Goal: Task Accomplishment & Management: Use online tool/utility

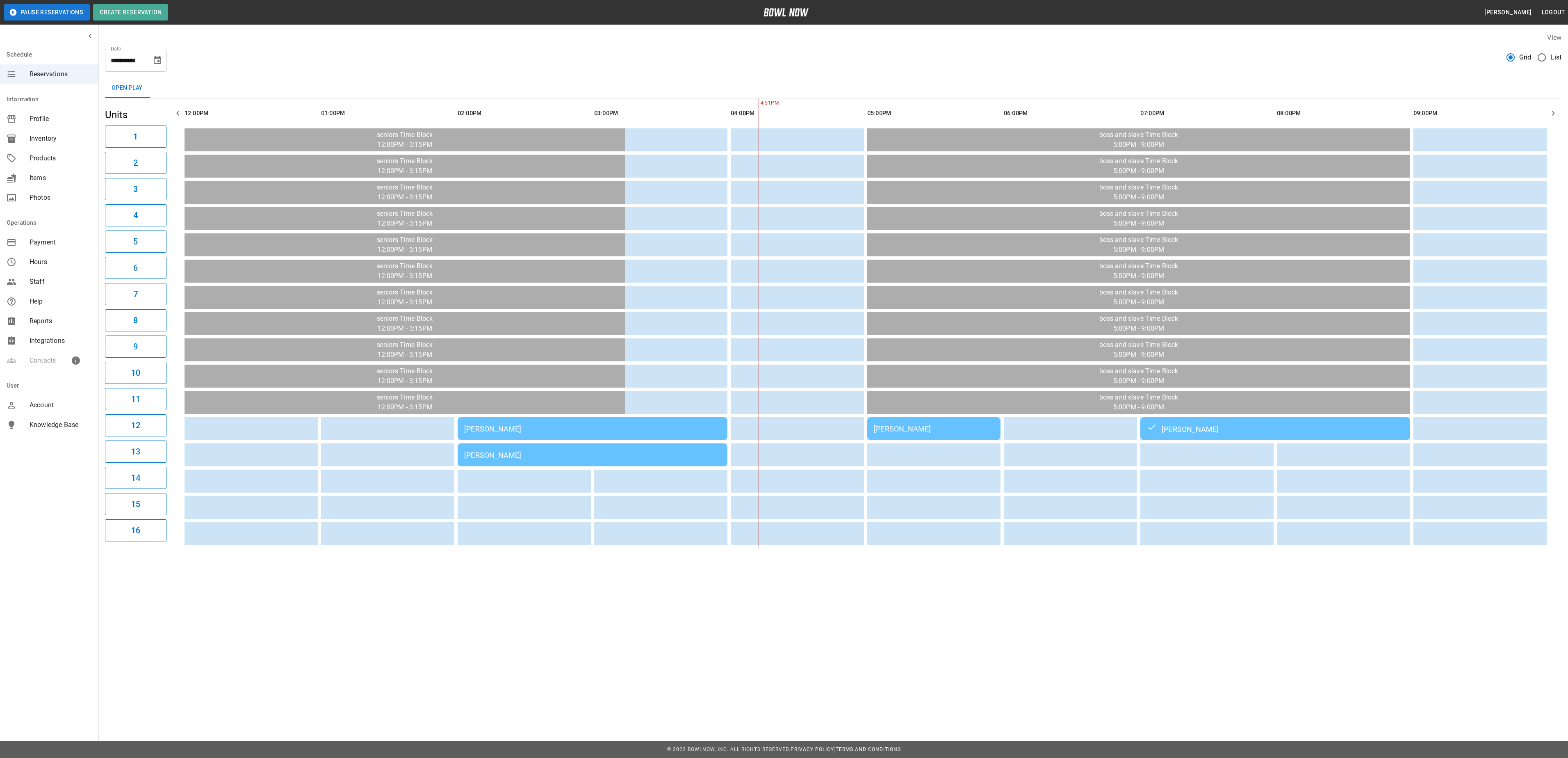
click at [978, 433] on div "[PERSON_NAME]" at bounding box center [933, 429] width 120 height 9
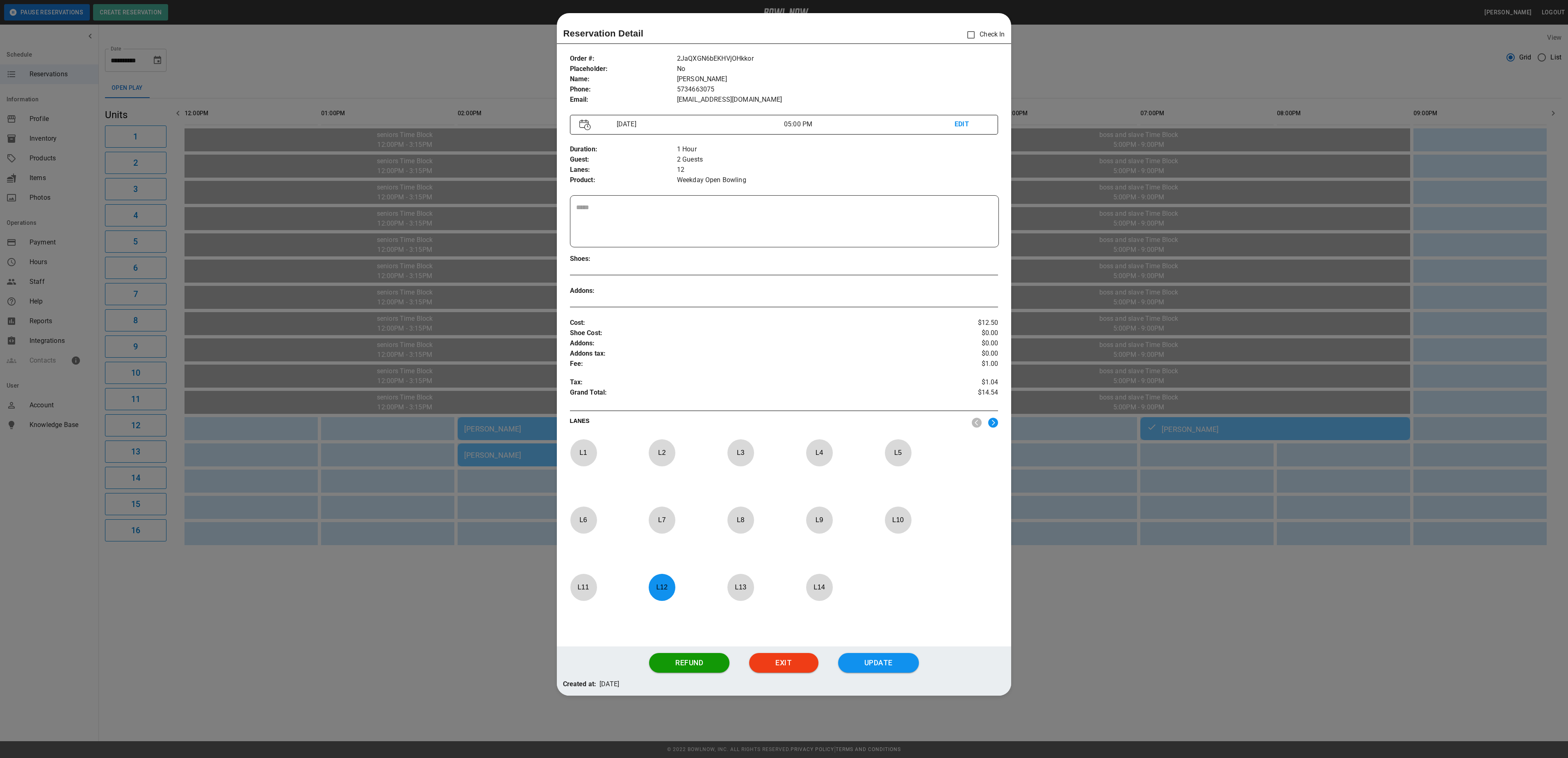
click at [1270, 662] on div at bounding box center [784, 379] width 1568 height 758
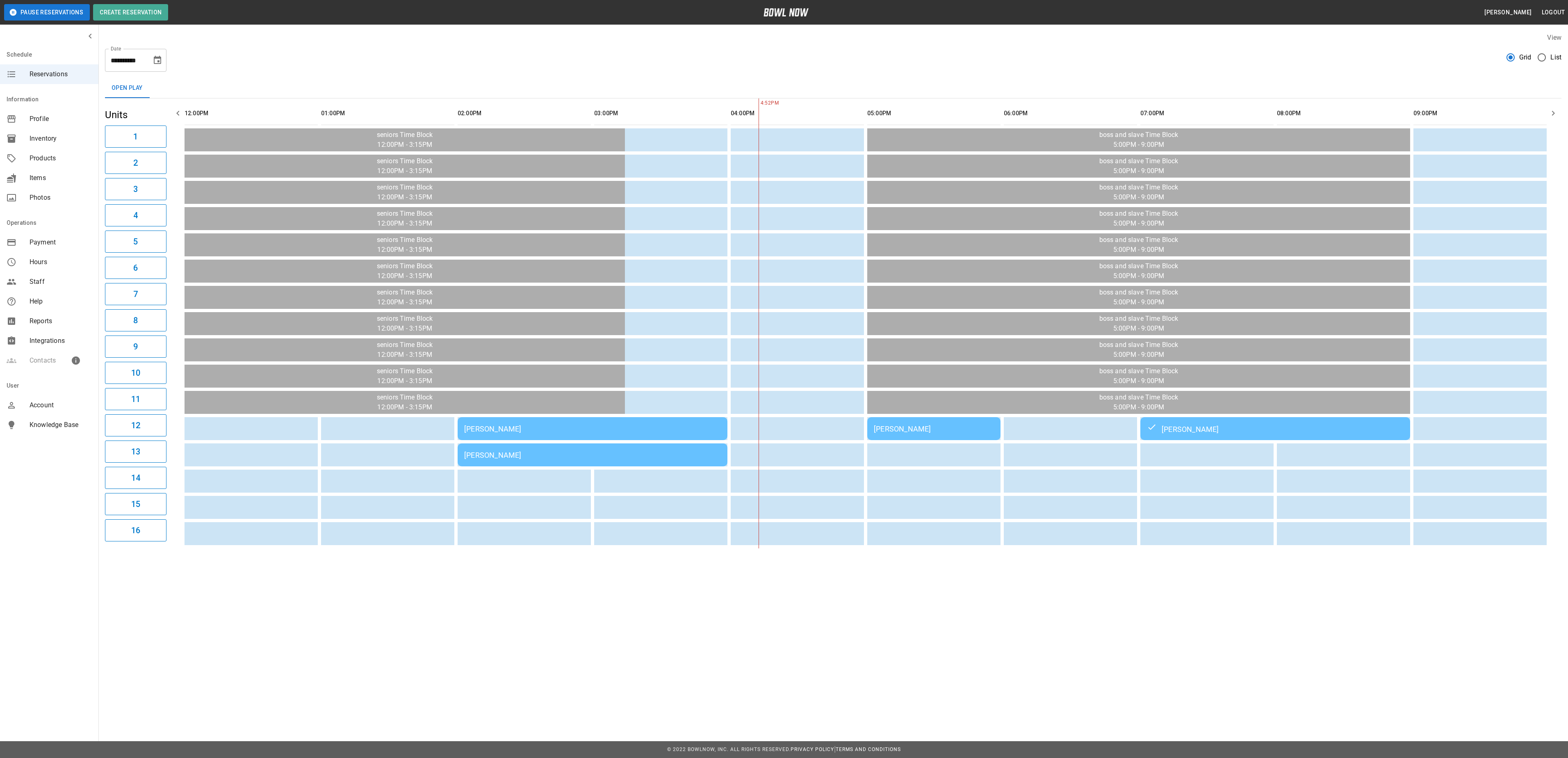
click at [979, 427] on div "[PERSON_NAME]" at bounding box center [933, 429] width 120 height 9
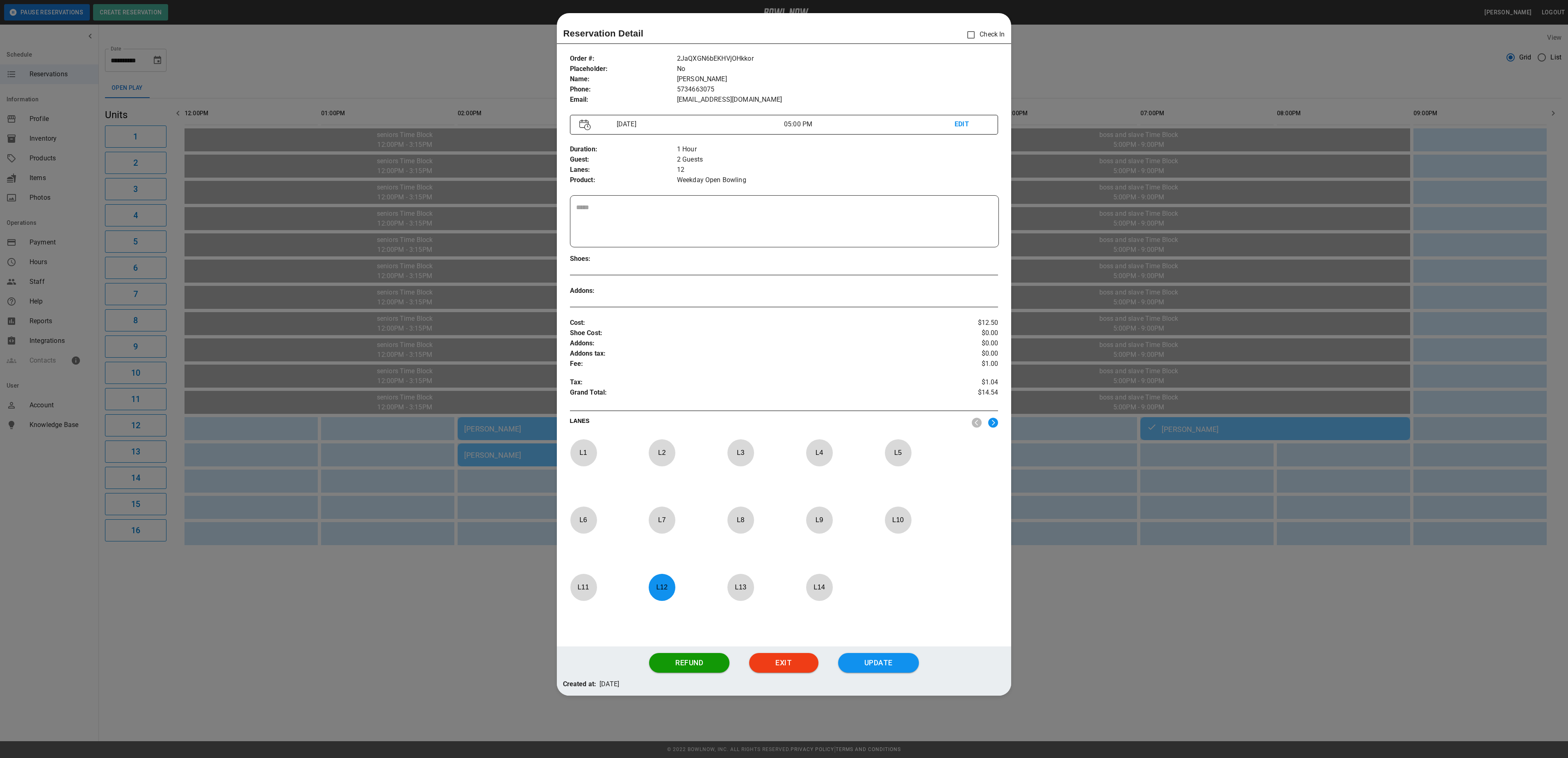
click at [979, 34] on p "Check In" at bounding box center [983, 34] width 42 height 17
drag, startPoint x: 900, startPoint y: 666, endPoint x: 1036, endPoint y: 660, distance: 136.1
click at [901, 665] on button "Update" at bounding box center [879, 662] width 81 height 20
